Goal: Browse casually: Explore the website without a specific task or goal

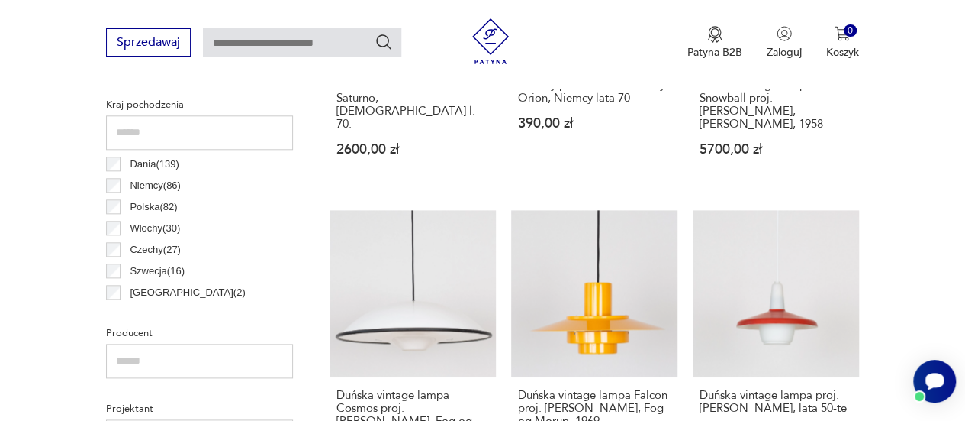
scroll to position [774, 0]
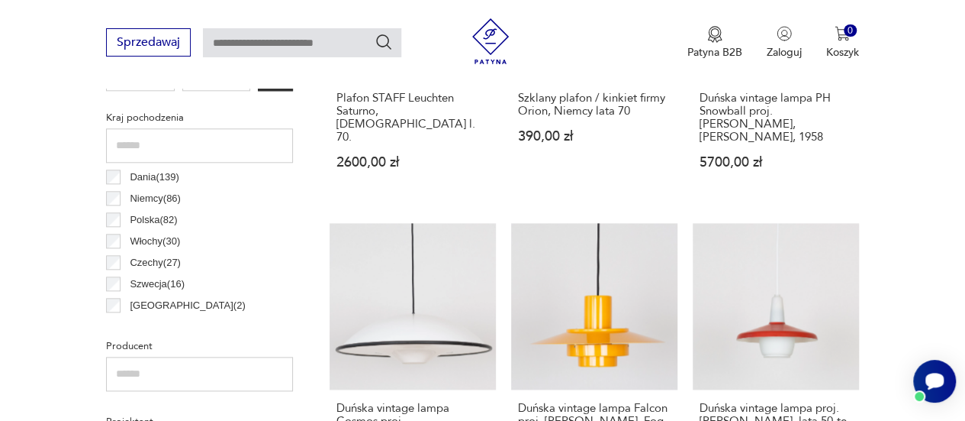
click at [114, 227] on div "Polska ( 82 )" at bounding box center [199, 219] width 187 height 21
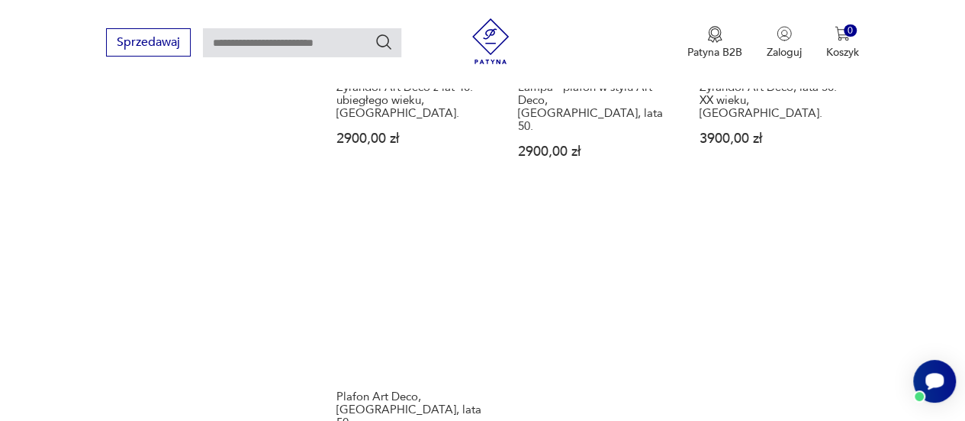
scroll to position [2094, 0]
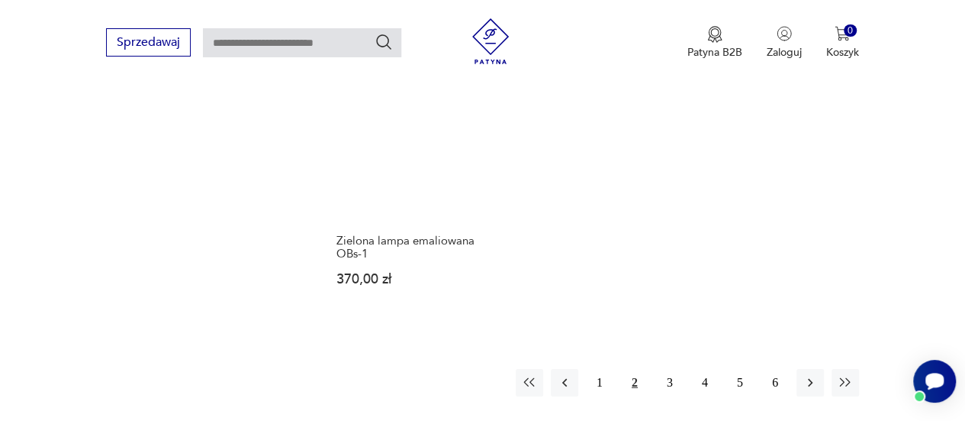
scroll to position [2222, 0]
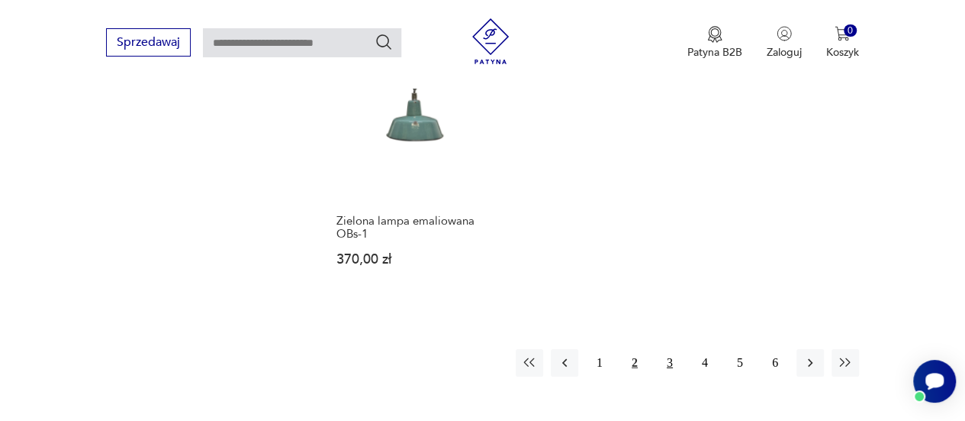
click at [671, 349] on button "3" at bounding box center [669, 362] width 27 height 27
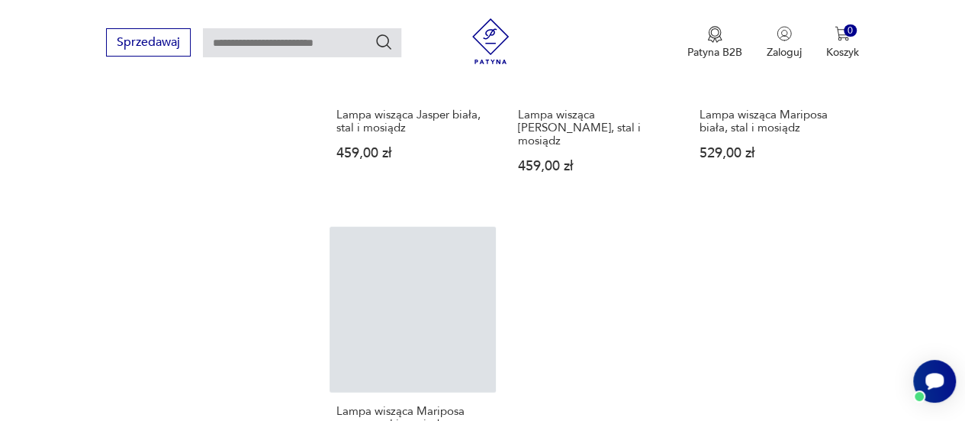
scroll to position [2109, 0]
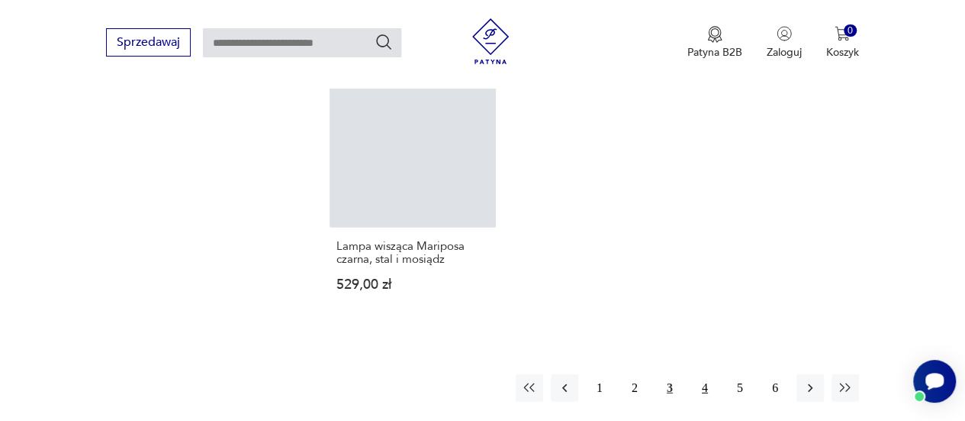
click at [702, 374] on button "4" at bounding box center [704, 387] width 27 height 27
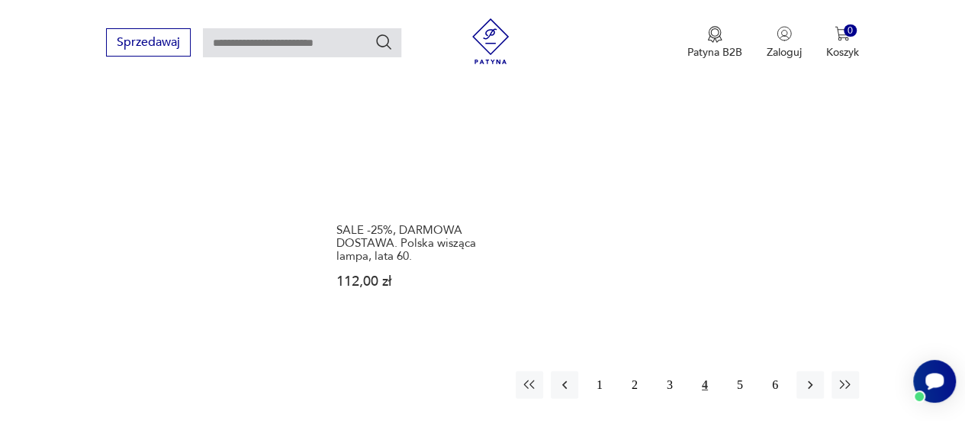
scroll to position [2122, 0]
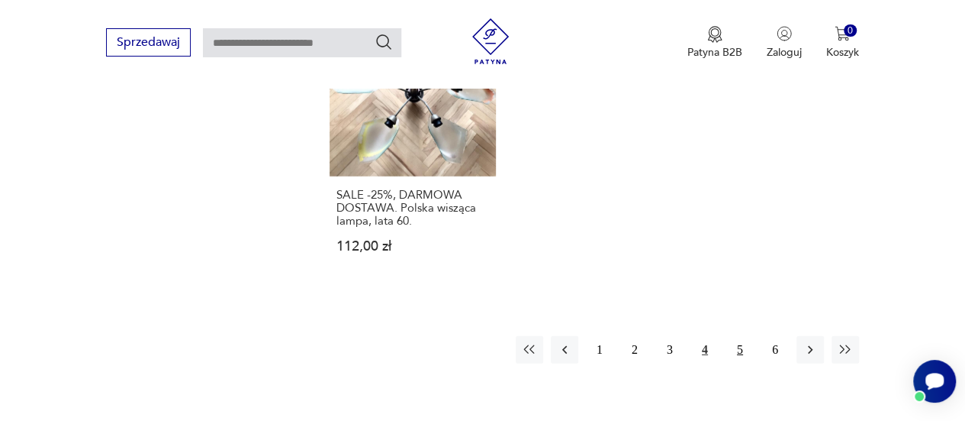
click at [736, 336] on button "5" at bounding box center [740, 349] width 27 height 27
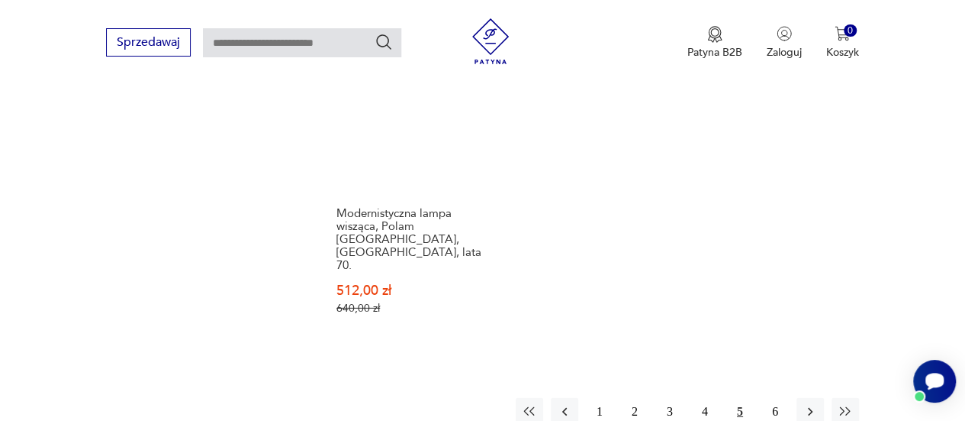
scroll to position [2141, 0]
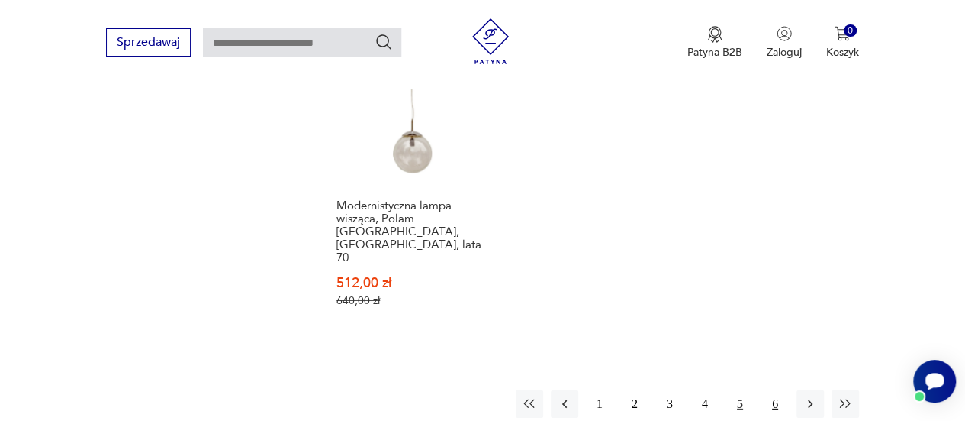
click at [774, 390] on button "6" at bounding box center [775, 403] width 27 height 27
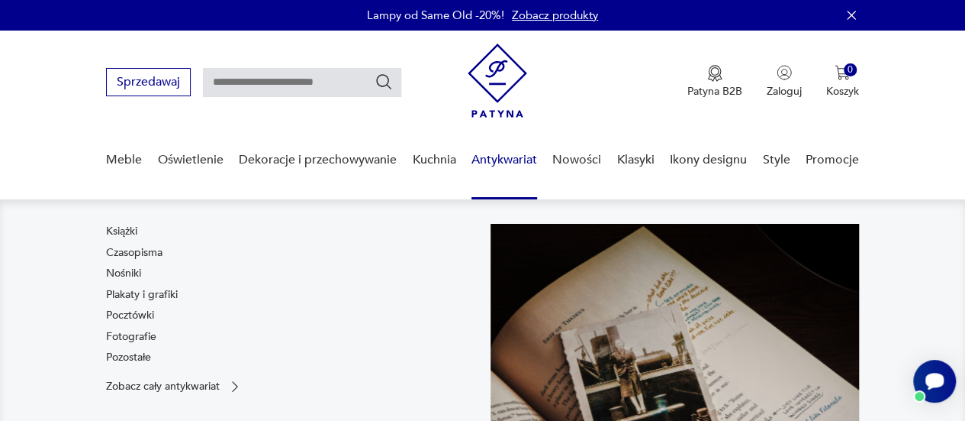
click at [493, 157] on link "Antykwariat" at bounding box center [505, 160] width 66 height 59
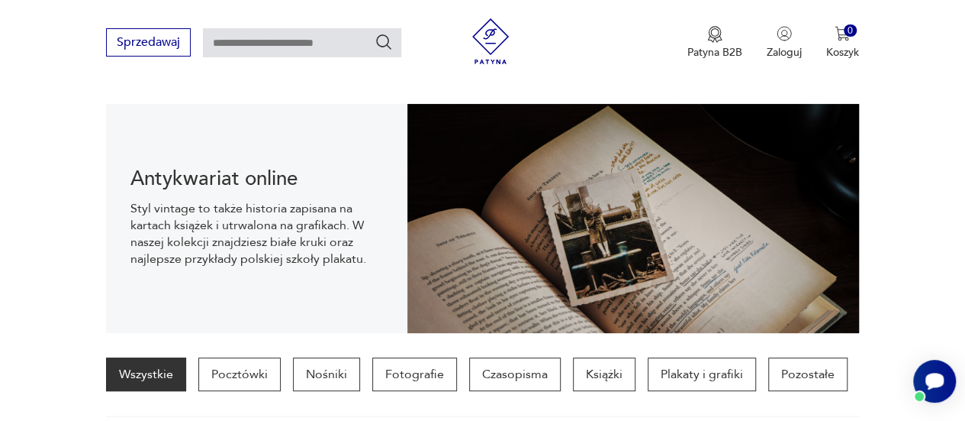
scroll to position [151, 0]
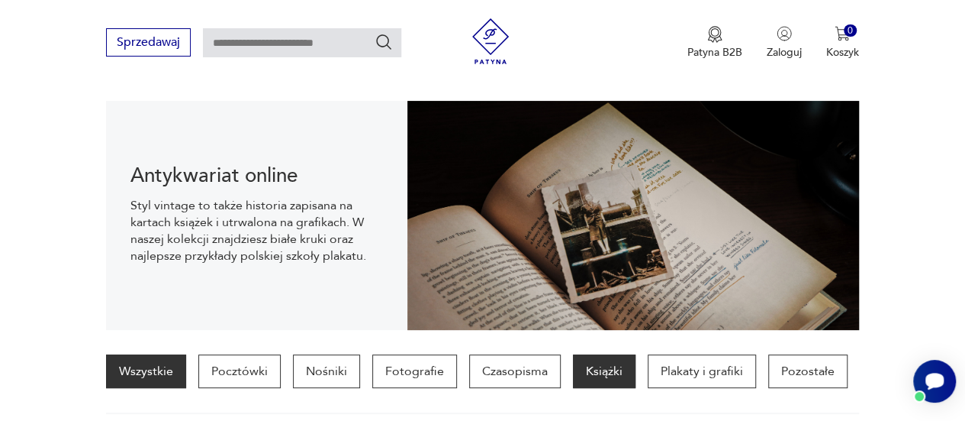
click at [611, 373] on p "Książki" at bounding box center [604, 371] width 63 height 34
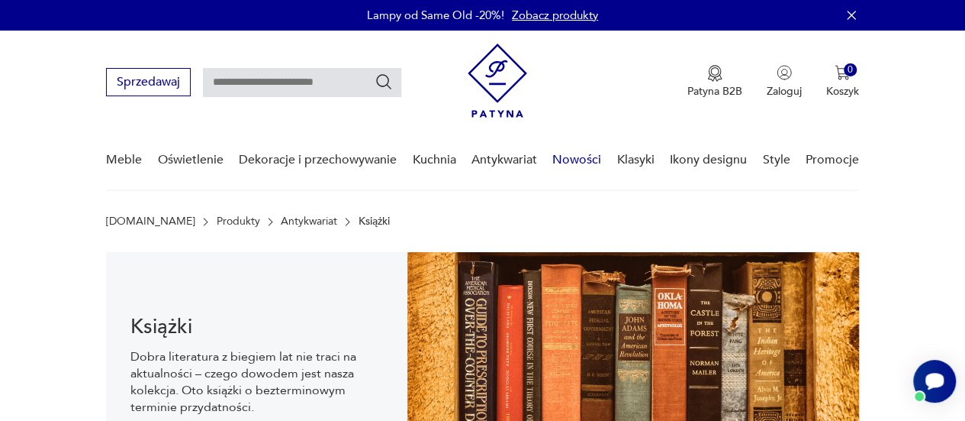
click at [594, 156] on link "Nowości" at bounding box center [577, 160] width 49 height 59
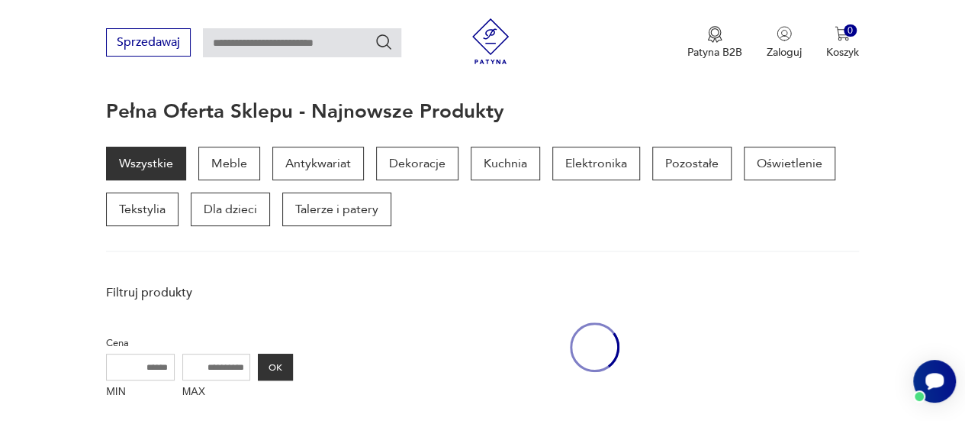
scroll to position [197, 0]
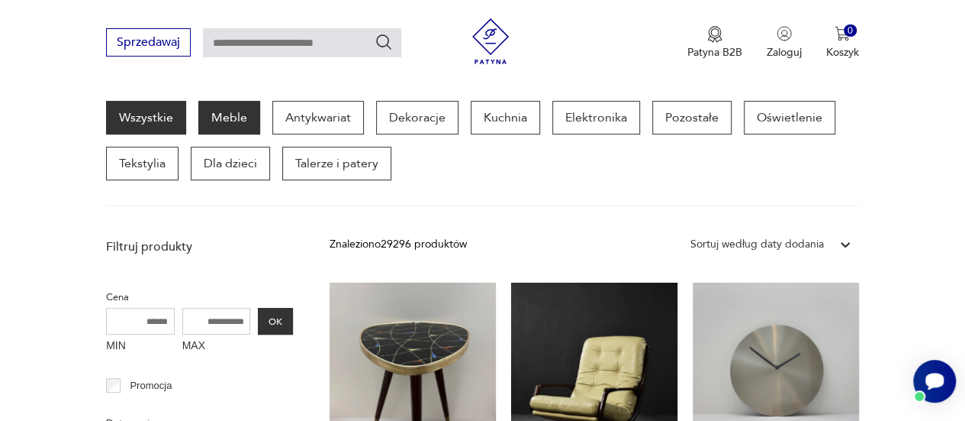
click at [229, 116] on p "Meble" at bounding box center [229, 118] width 62 height 34
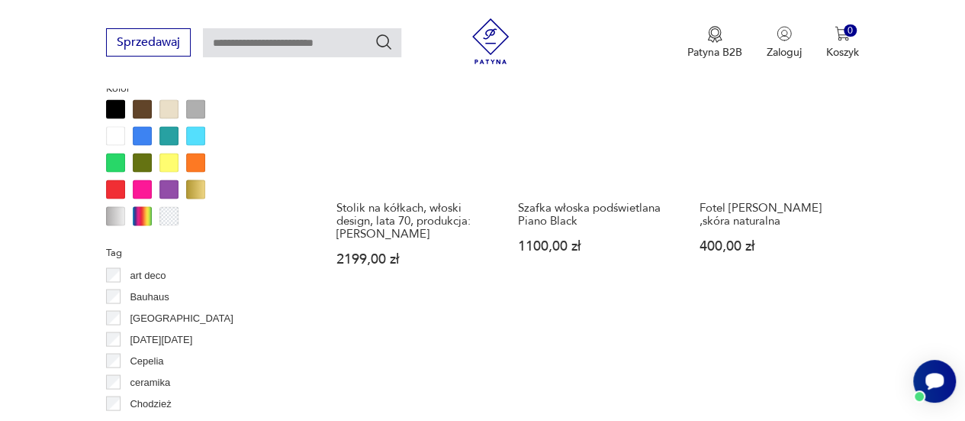
scroll to position [1426, 0]
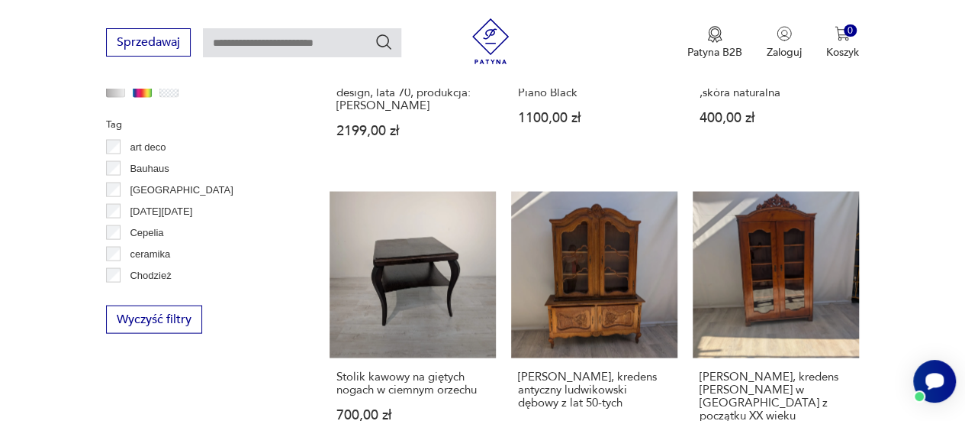
drag, startPoint x: 102, startPoint y: 127, endPoint x: 106, endPoint y: 135, distance: 8.5
click at [102, 128] on section "Filtruj produkty Cena MIN MAX OK Promocja Datowanie OK Kraj pochodzenia Dania (…" at bounding box center [482, 242] width 965 height 2066
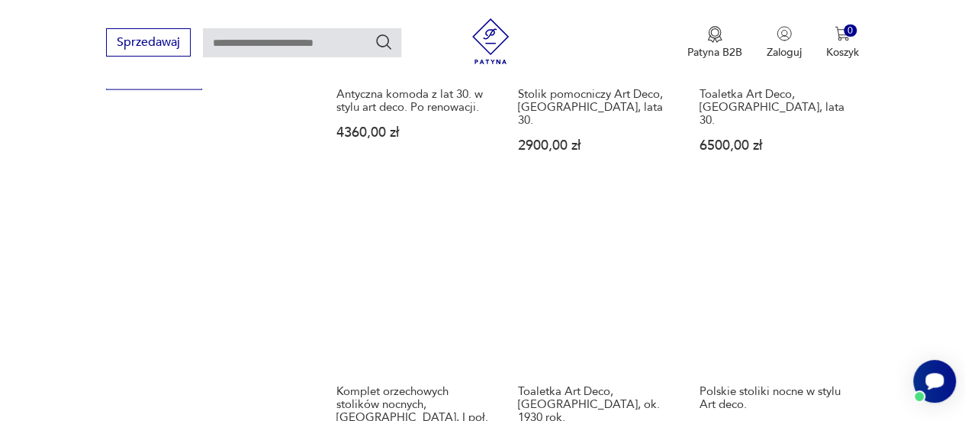
scroll to position [1700, 0]
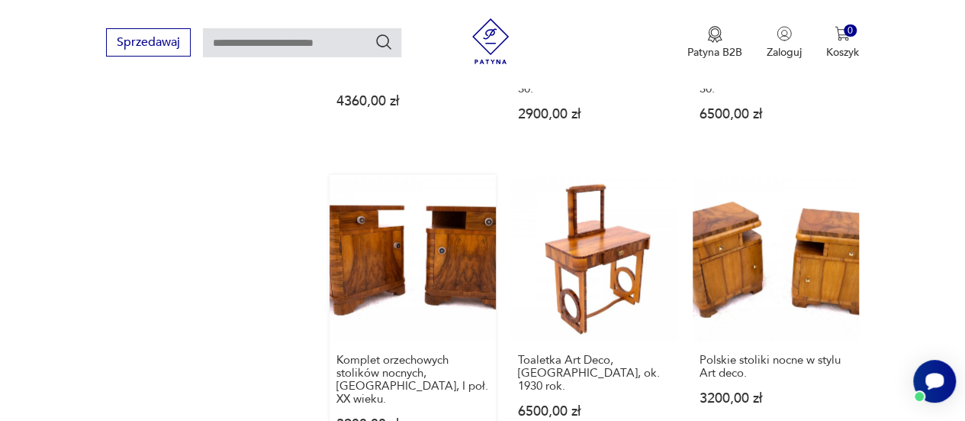
click at [423, 199] on link "Komplet orzechowych stolików nocnych, [GEOGRAPHIC_DATA], I poł. XX wieku. 3200,…" at bounding box center [413, 317] width 166 height 285
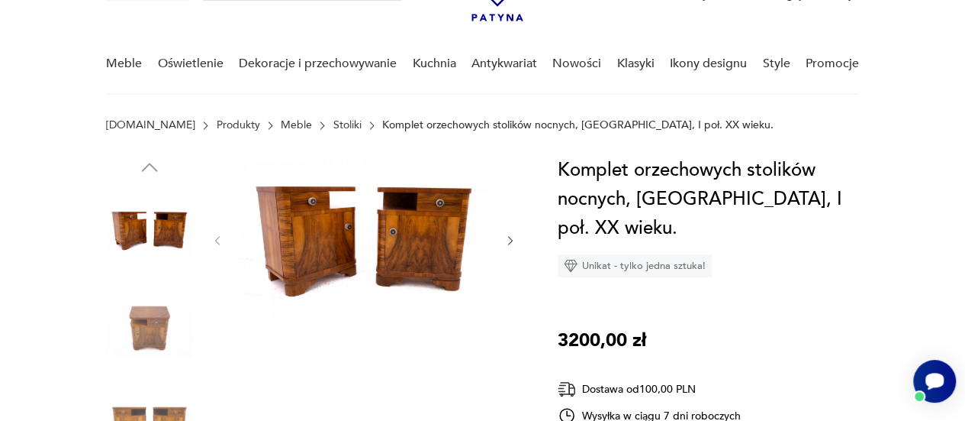
scroll to position [124, 0]
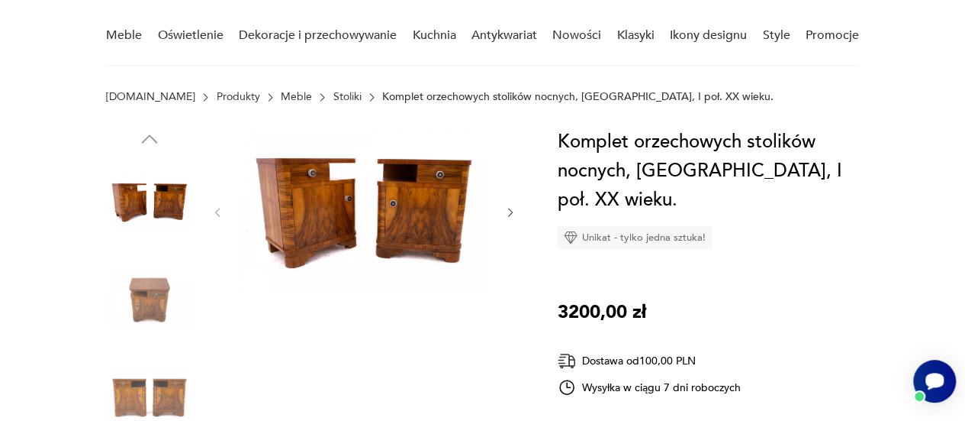
click at [151, 296] on img at bounding box center [149, 299] width 87 height 87
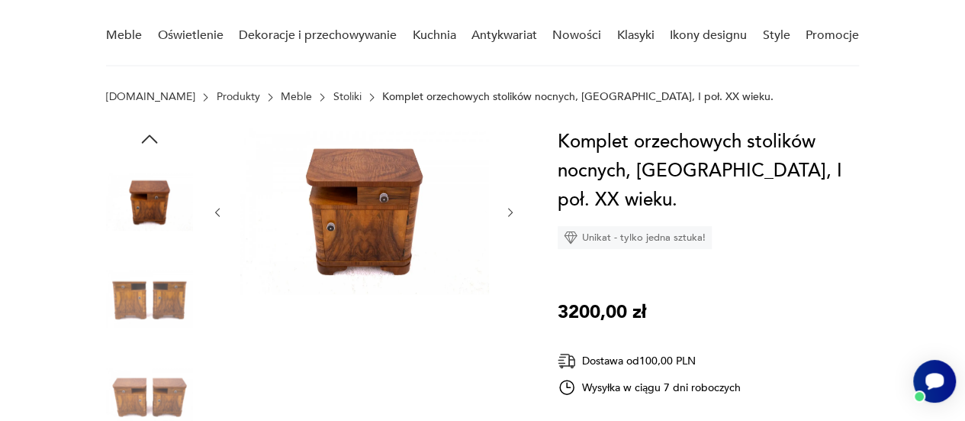
click at [508, 208] on icon "button" at bounding box center [510, 212] width 12 height 12
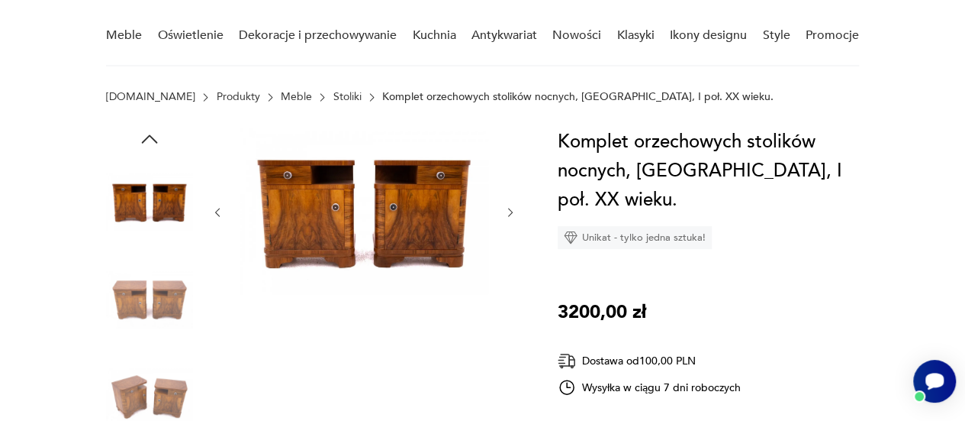
click at [508, 208] on icon "button" at bounding box center [510, 212] width 12 height 12
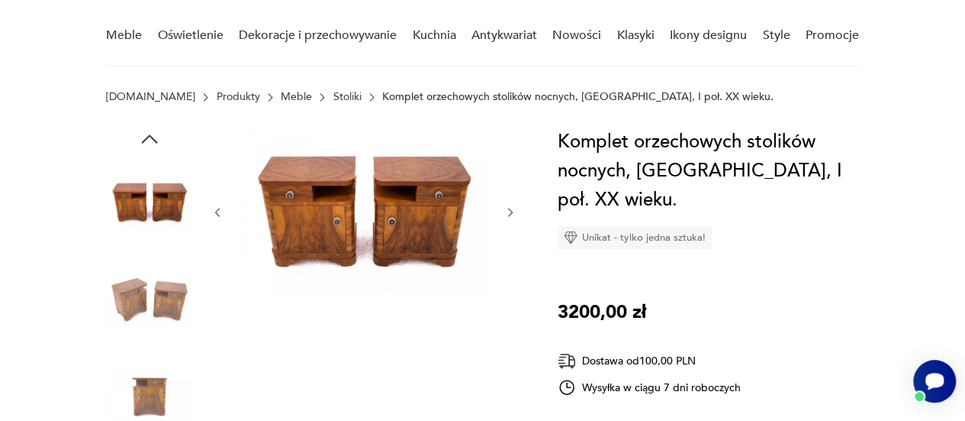
click at [508, 208] on icon "button" at bounding box center [510, 212] width 12 height 12
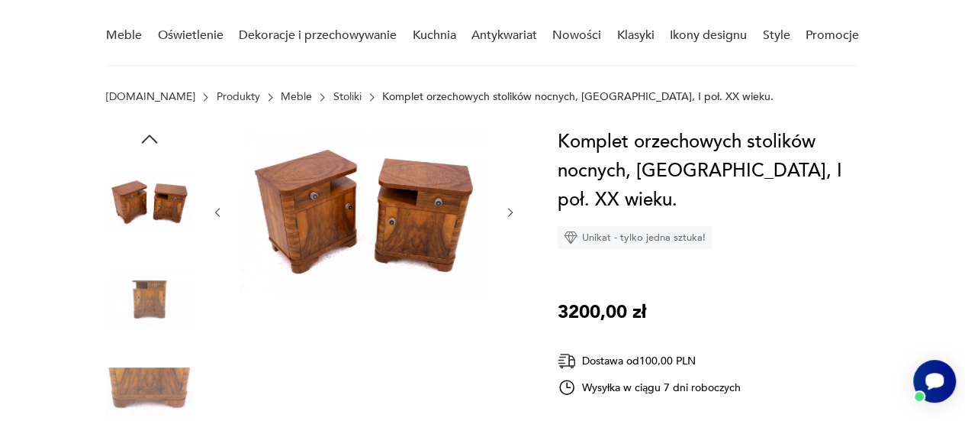
click at [508, 208] on icon "button" at bounding box center [510, 212] width 12 height 12
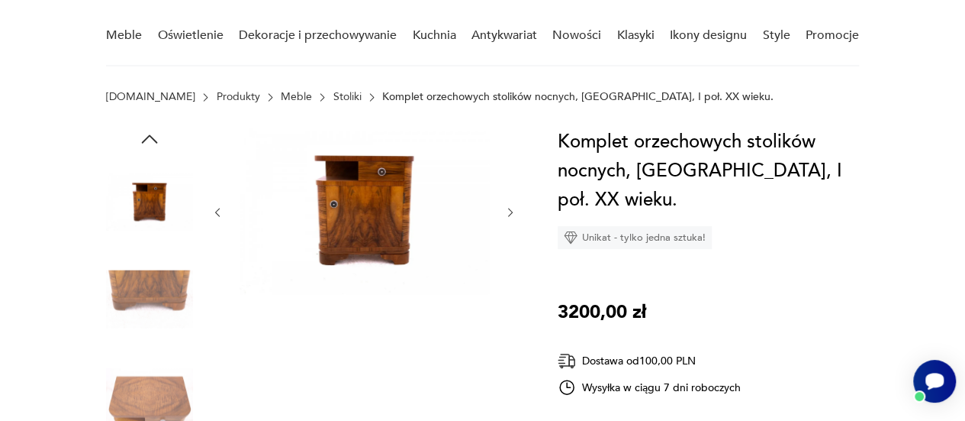
click at [508, 208] on icon "button" at bounding box center [510, 212] width 12 height 12
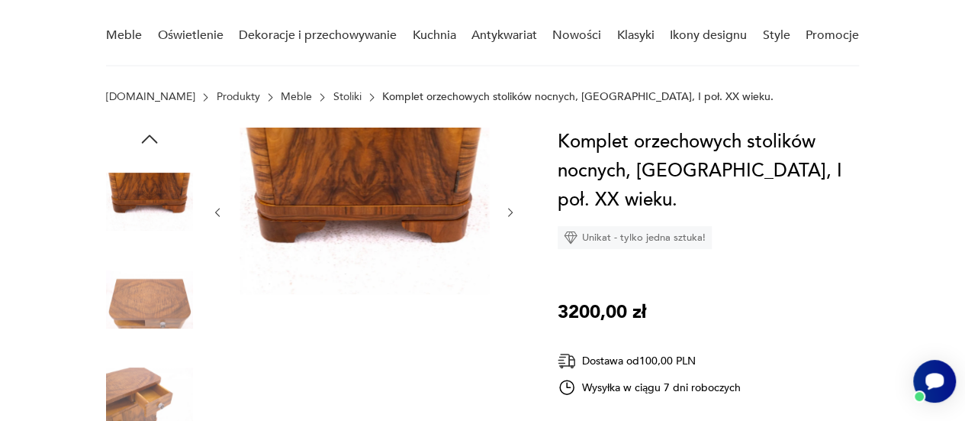
click at [508, 208] on icon "button" at bounding box center [510, 212] width 12 height 12
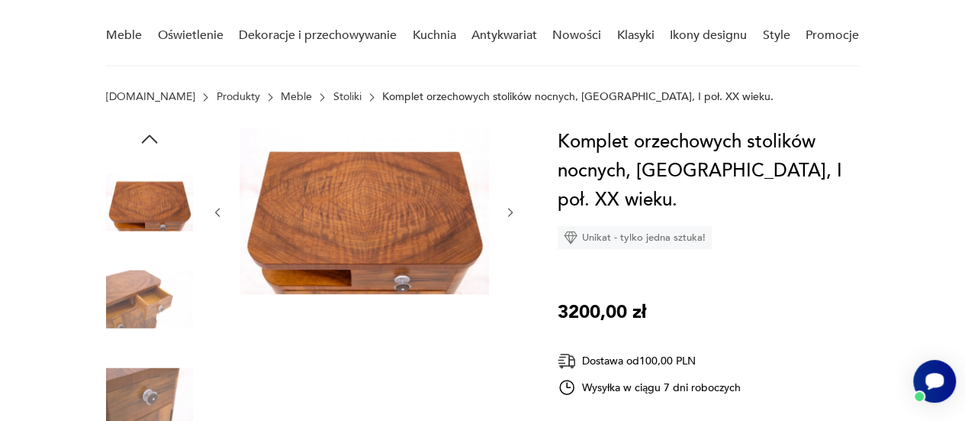
click at [508, 208] on icon "button" at bounding box center [510, 212] width 12 height 12
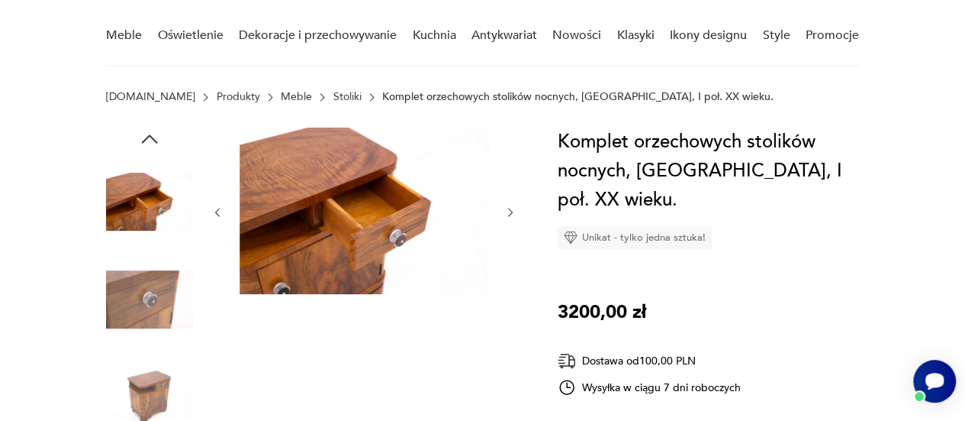
click at [508, 208] on icon "button" at bounding box center [510, 212] width 12 height 12
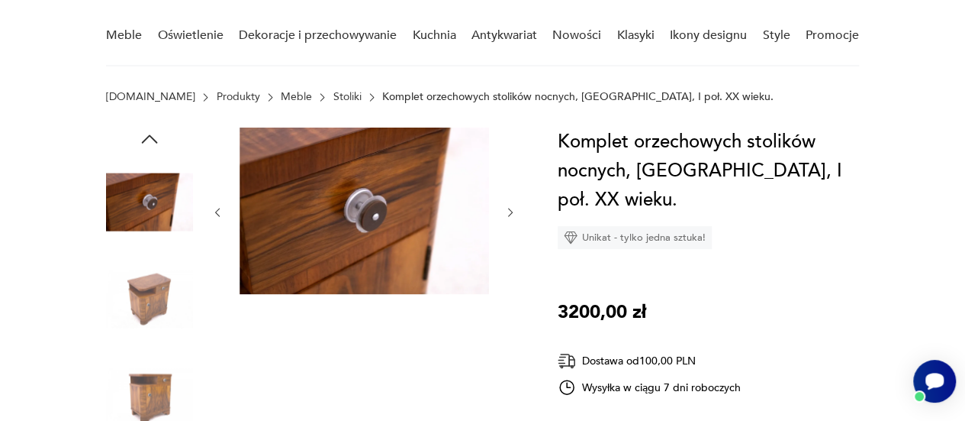
click at [508, 208] on icon "button" at bounding box center [510, 212] width 12 height 12
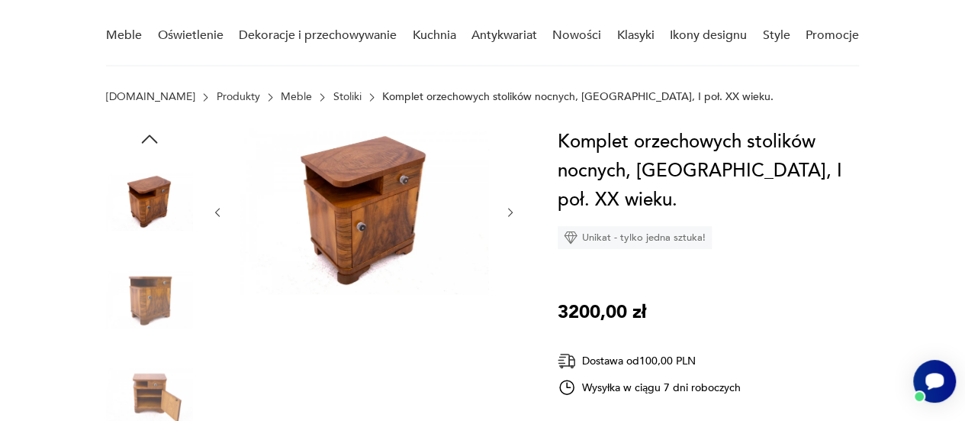
click at [508, 208] on icon "button" at bounding box center [510, 212] width 12 height 12
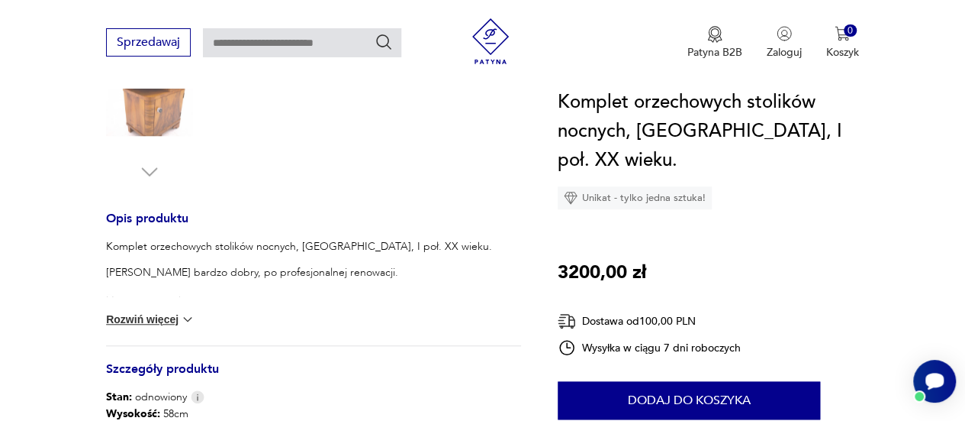
scroll to position [0, 0]
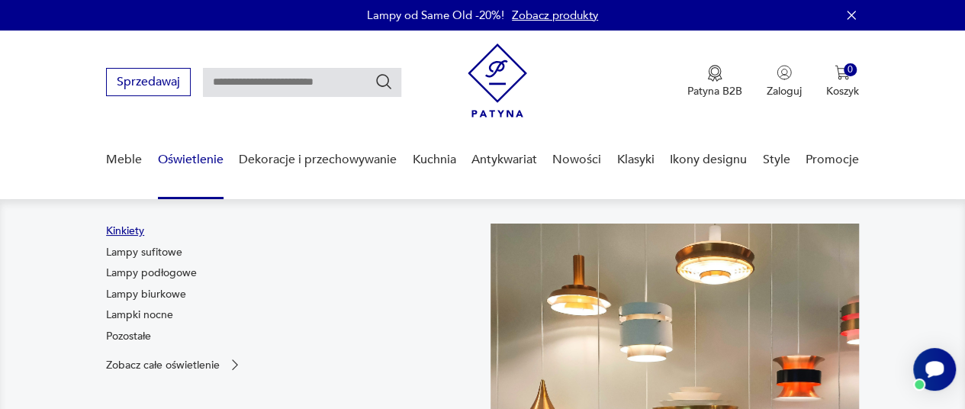
click at [132, 236] on link "Kinkiety" at bounding box center [125, 231] width 38 height 15
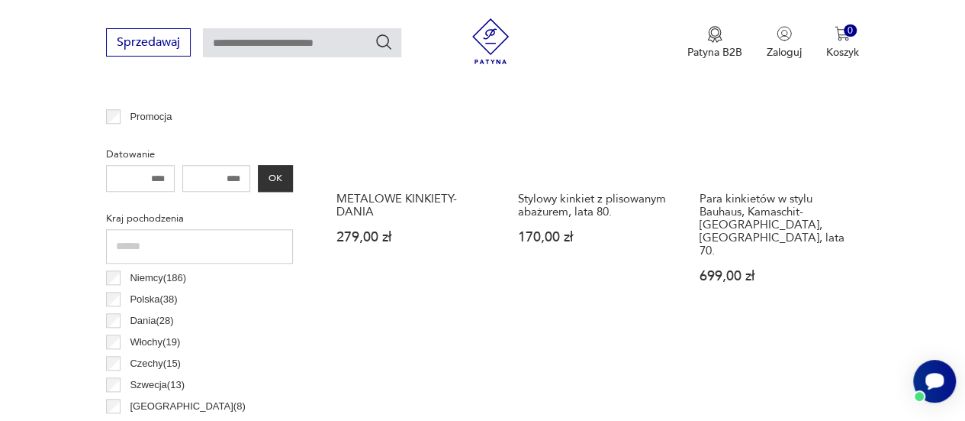
scroll to position [691, 0]
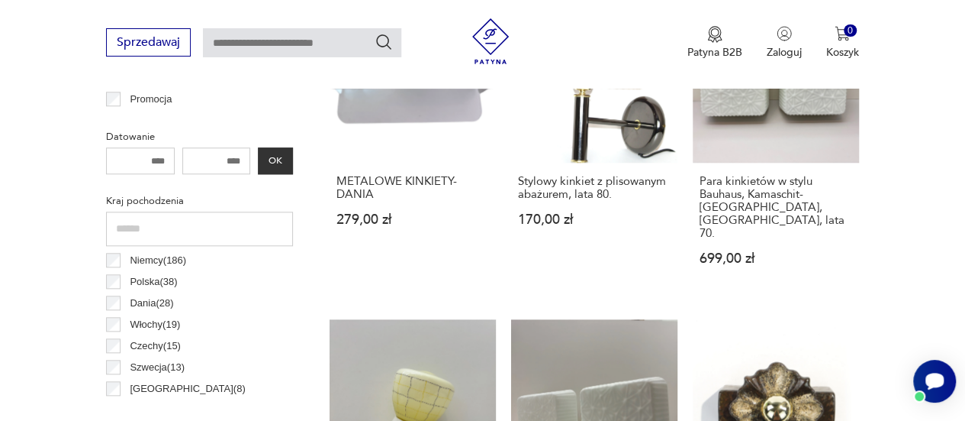
click at [107, 289] on div "Polska ( 38 )" at bounding box center [199, 281] width 187 height 21
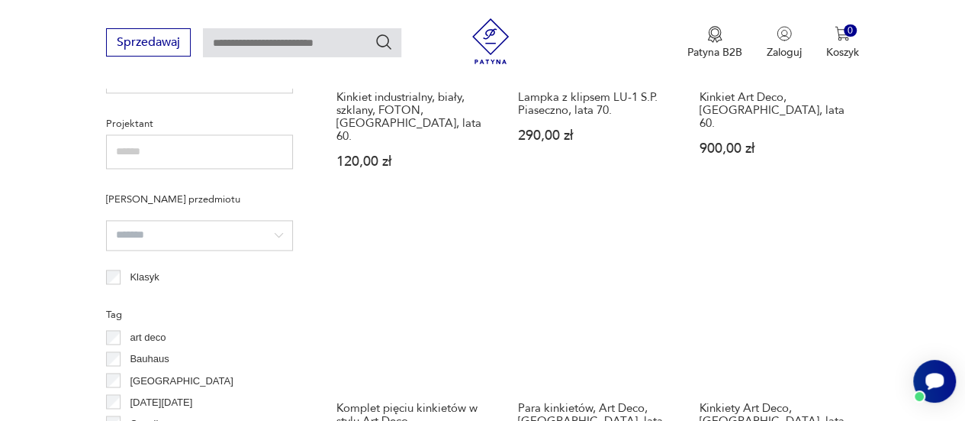
scroll to position [1143, 0]
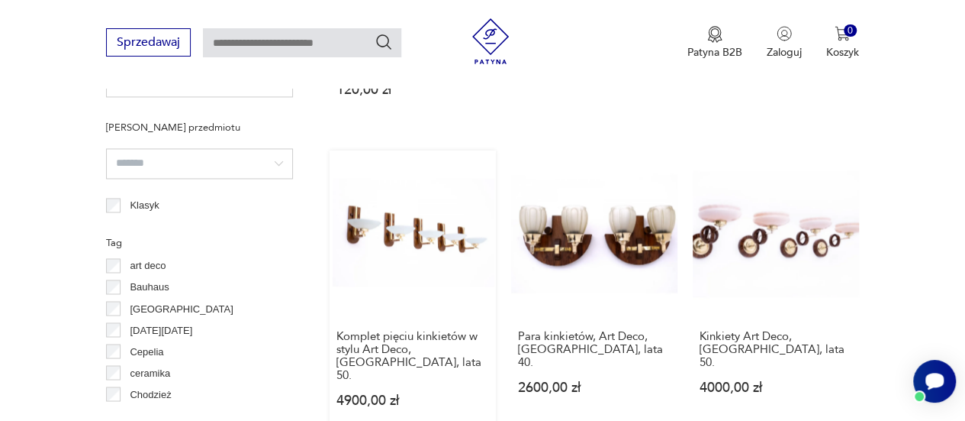
click at [409, 221] on link "Komplet pięciu kinkietów w stylu Art Deco, [GEOGRAPHIC_DATA], lata 50. 4900,00 …" at bounding box center [413, 292] width 166 height 285
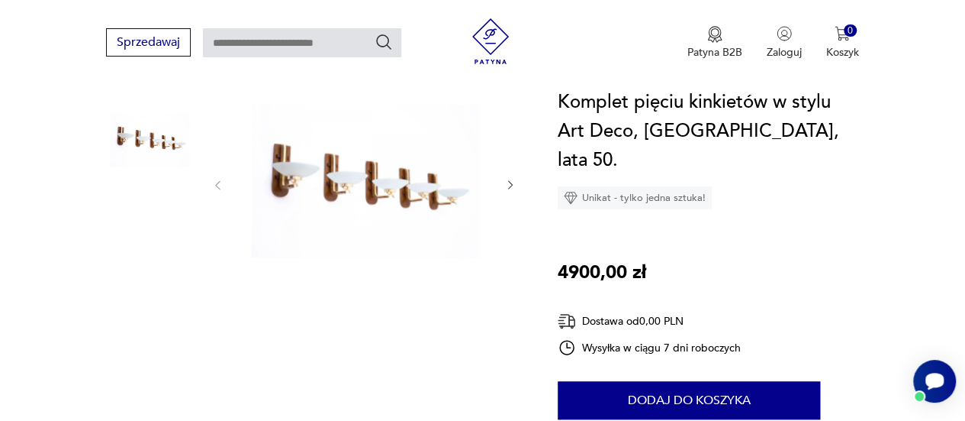
scroll to position [198, 0]
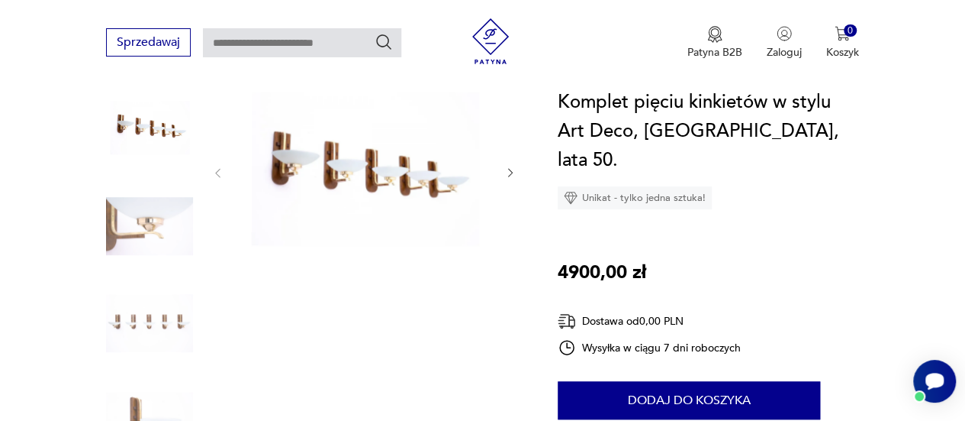
click at [511, 198] on div at bounding box center [363, 172] width 305 height 237
click at [511, 166] on icon "button" at bounding box center [510, 172] width 12 height 12
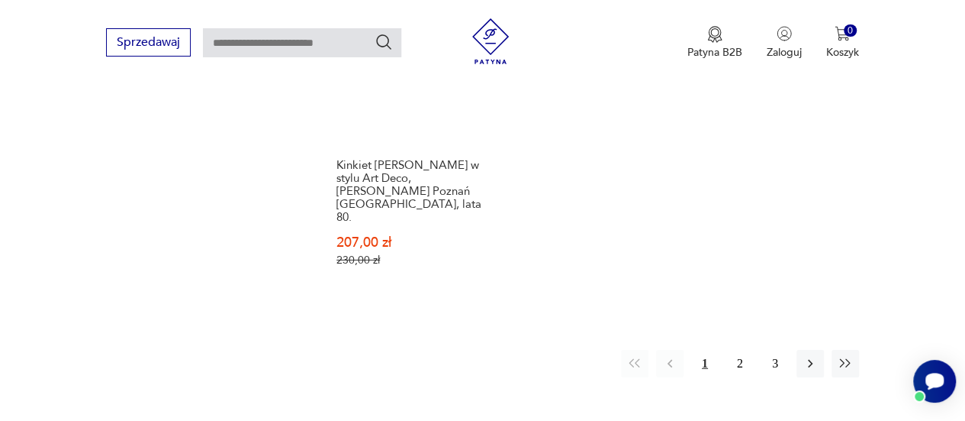
scroll to position [2331, 0]
